Goal: Use online tool/utility: Use online tool/utility

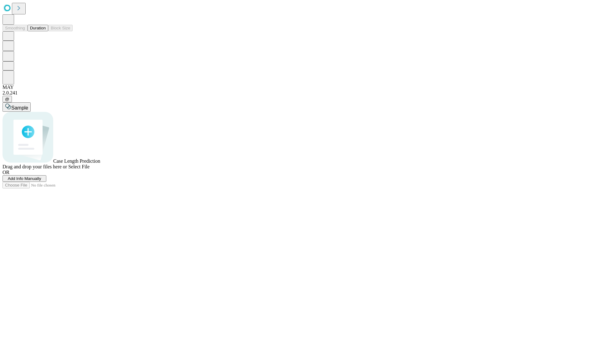
click at [90, 169] on span "Select File" at bounding box center [78, 166] width 21 height 5
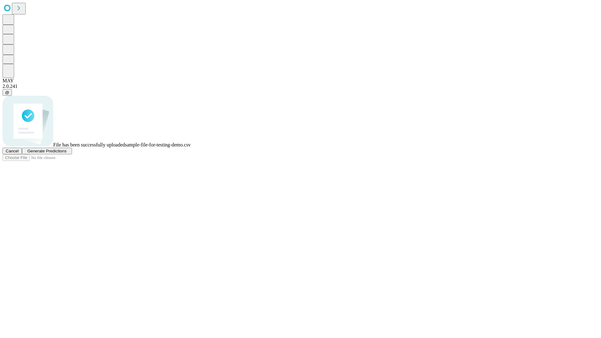
click at [66, 153] on span "Generate Predictions" at bounding box center [46, 151] width 39 height 5
